Goal: Navigation & Orientation: Find specific page/section

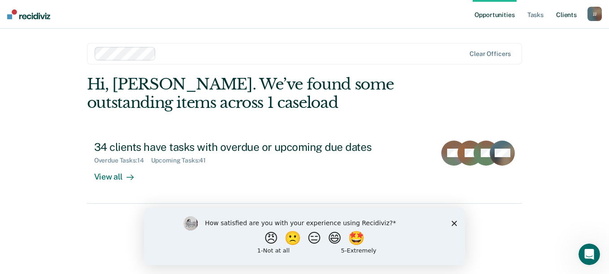
click at [565, 14] on link "Client s" at bounding box center [566, 14] width 24 height 29
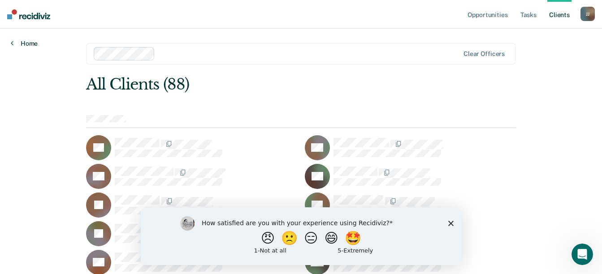
click at [29, 44] on link "Home" at bounding box center [24, 43] width 27 height 8
